Goal: Navigation & Orientation: Find specific page/section

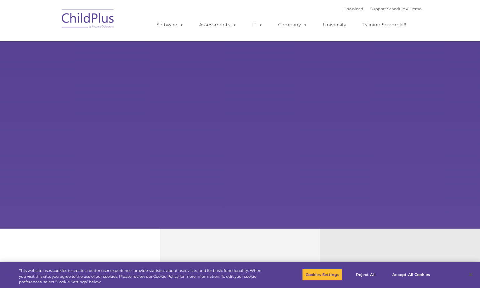
select select "MEDIUM"
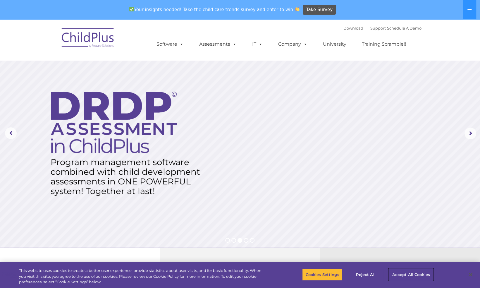
click at [405, 275] on button "Accept All Cookies" at bounding box center [411, 274] width 44 height 12
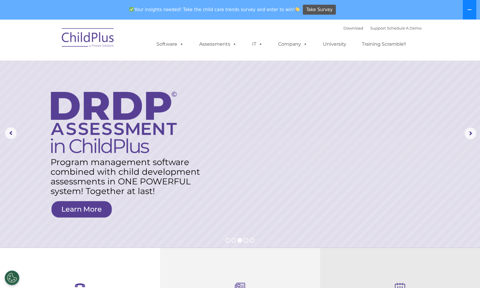
click at [470, 8] on icon at bounding box center [469, 9] width 5 height 5
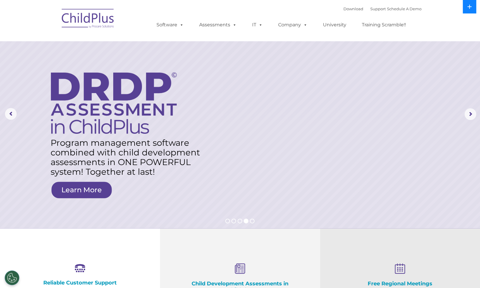
click at [471, 4] on button at bounding box center [469, 6] width 13 height 13
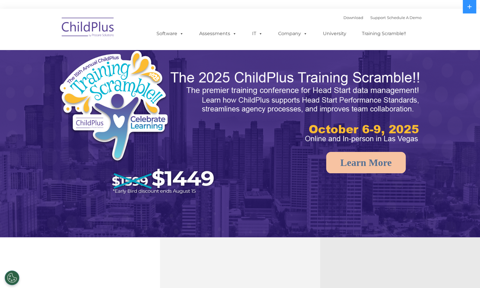
select select "MEDIUM"
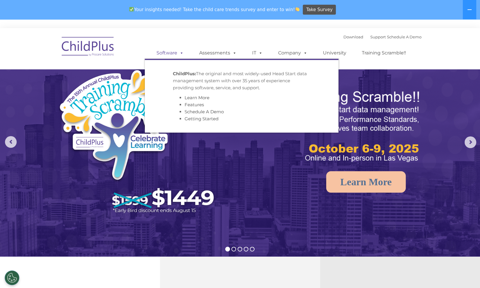
click at [179, 52] on span at bounding box center [180, 53] width 6 height 6
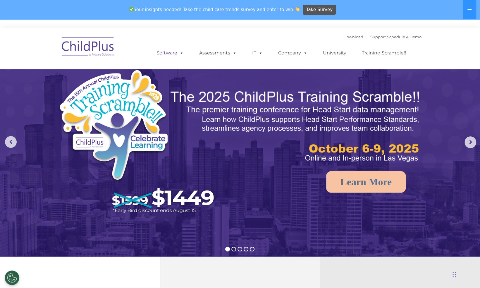
click at [179, 52] on span at bounding box center [180, 53] width 6 height 6
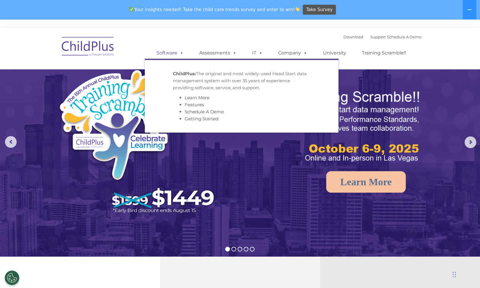
click at [179, 52] on span at bounding box center [180, 53] width 6 height 6
